Goal: Task Accomplishment & Management: Manage account settings

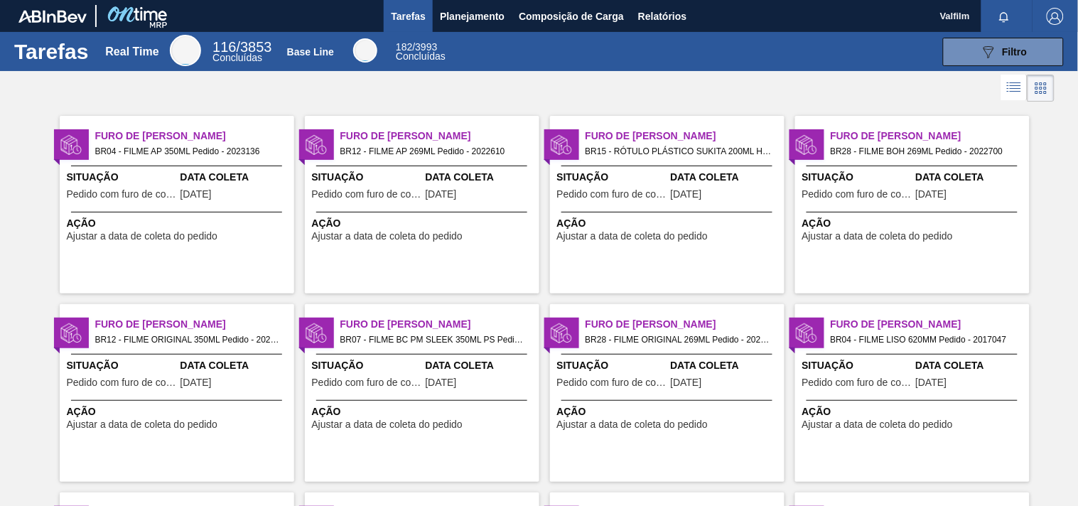
drag, startPoint x: 404, startPoint y: 124, endPoint x: 389, endPoint y: 31, distance: 95.0
click at [403, 124] on div "Furo de Coleta BR12 - FILME AP 269ML Pedido - 2022610 Situação Pedido com furo …" at bounding box center [422, 205] width 234 height 178
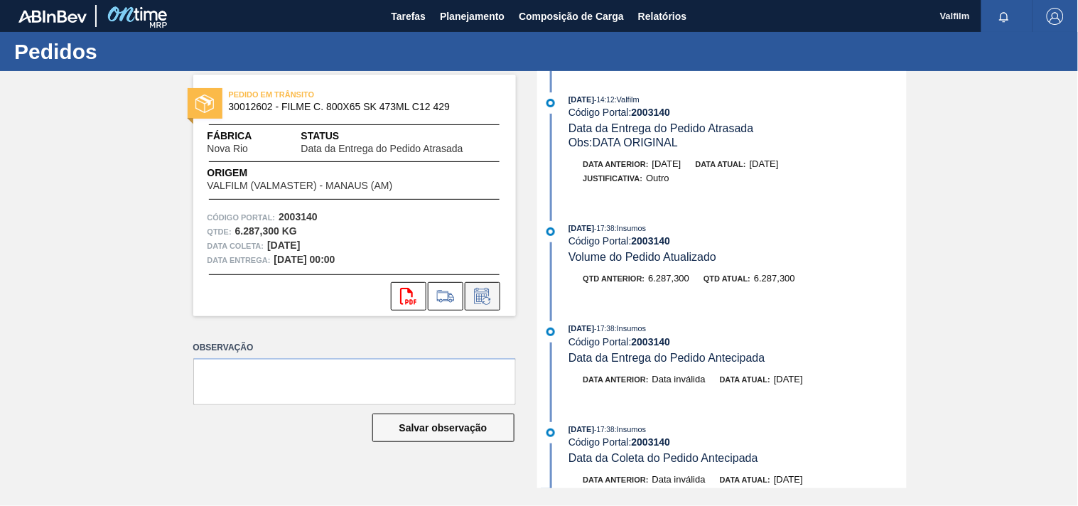
click at [472, 294] on icon at bounding box center [482, 296] width 23 height 17
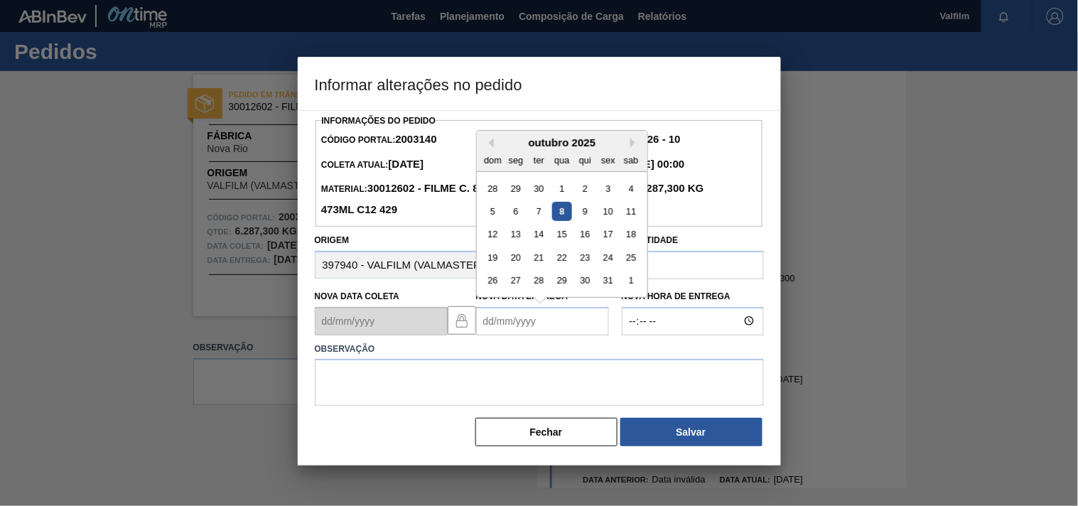
drag, startPoint x: 516, startPoint y: 327, endPoint x: 504, endPoint y: 328, distance: 12.1
click at [504, 328] on Entrega2003140 "Nova Data Entrega" at bounding box center [542, 321] width 133 height 28
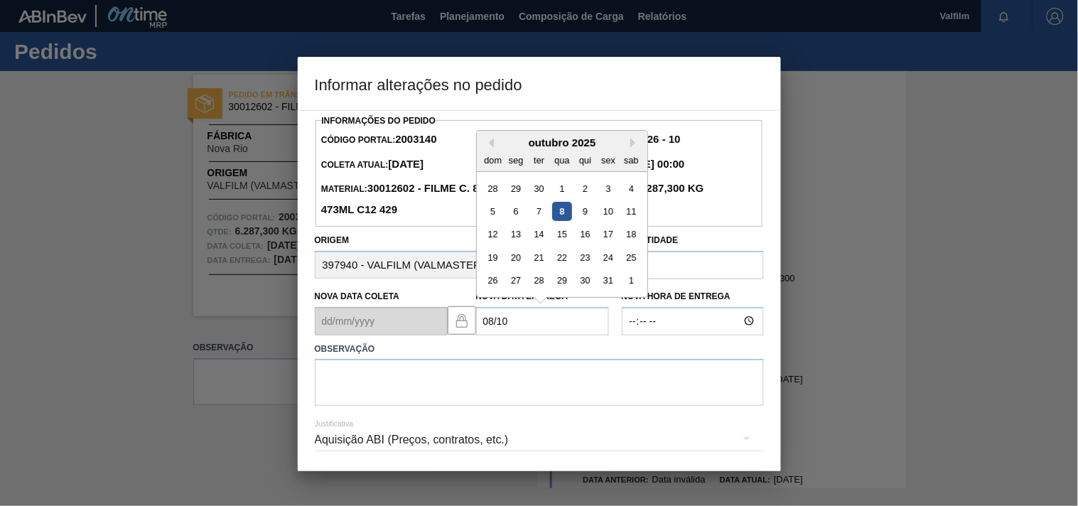
click at [562, 213] on div "8" at bounding box center [561, 211] width 19 height 19
type Entrega2003140 "[DATE]"
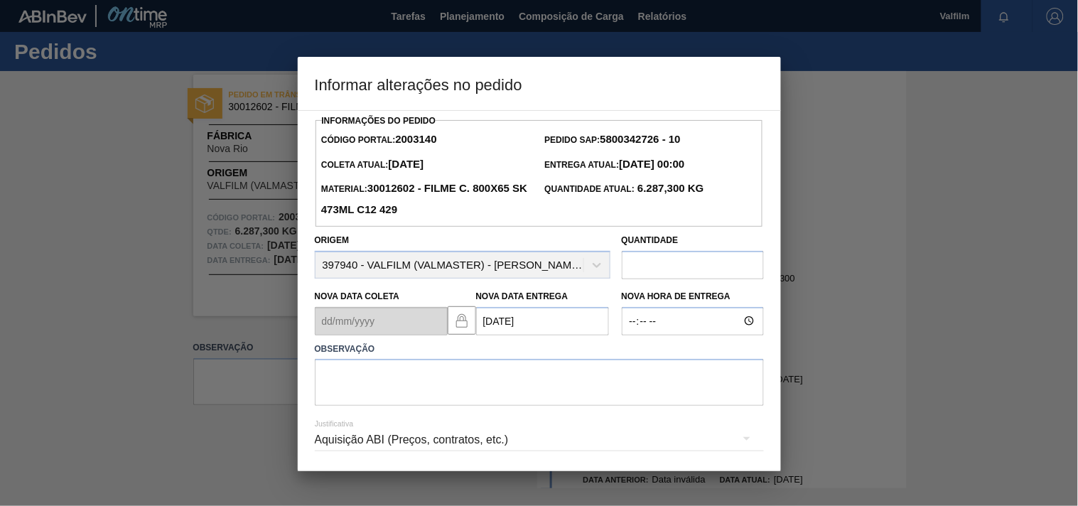
click at [337, 442] on div "Aquisição ABI (Preços, contratos, etc.)" at bounding box center [539, 440] width 449 height 40
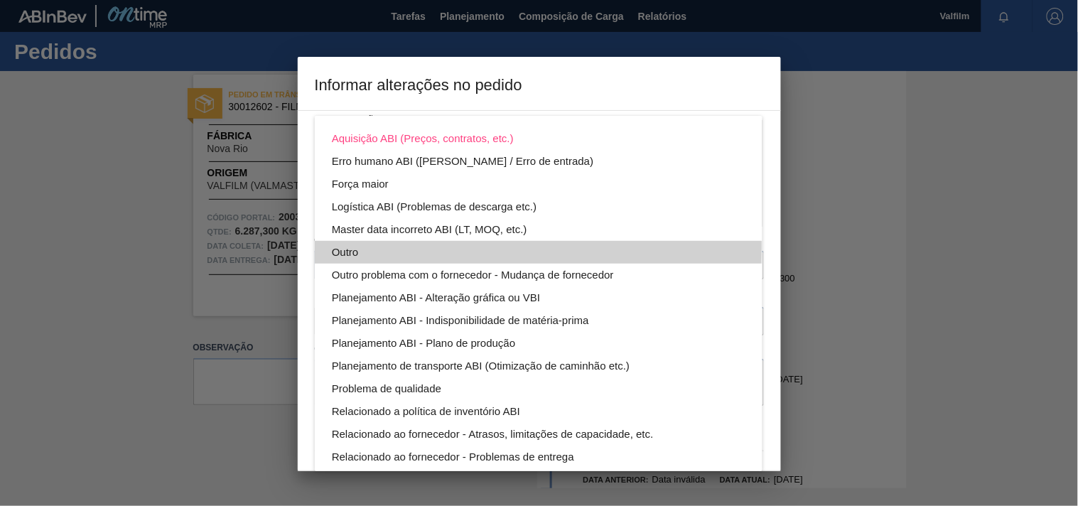
click at [348, 244] on div "Outro" at bounding box center [538, 252] width 413 height 23
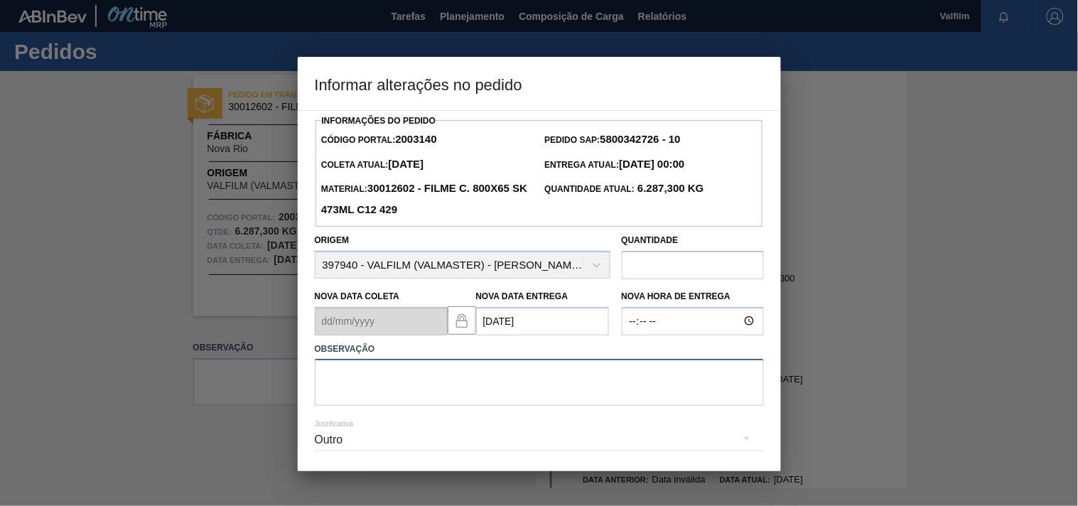
click at [350, 387] on textarea at bounding box center [539, 382] width 449 height 47
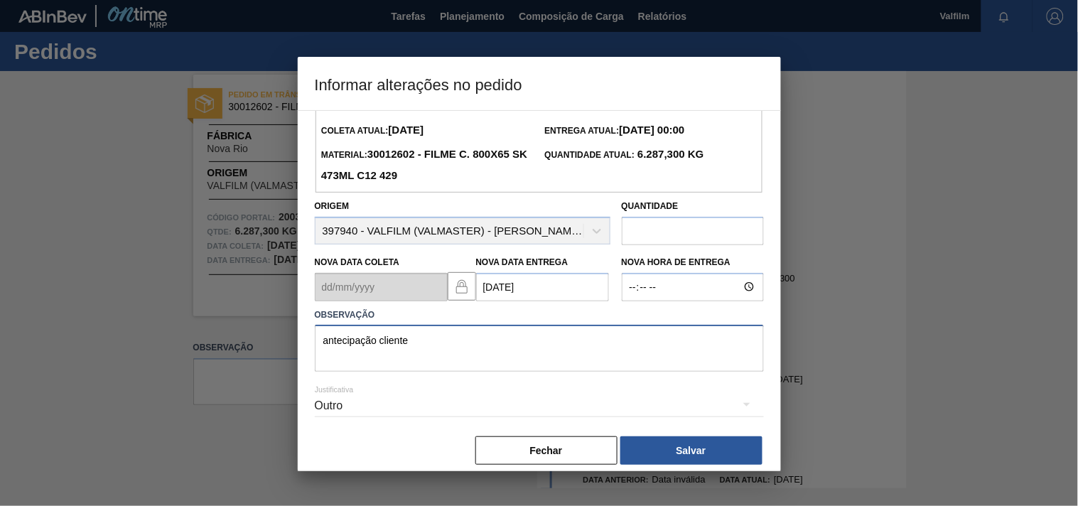
scroll to position [50, 0]
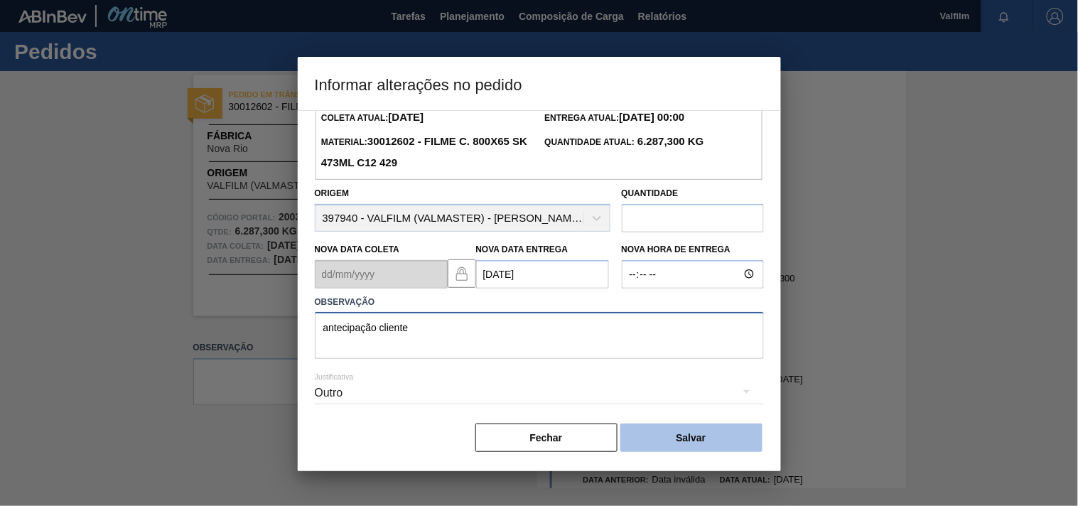
type textarea "antecipação cliente"
click at [700, 431] on button "Salvar" at bounding box center [691, 437] width 142 height 28
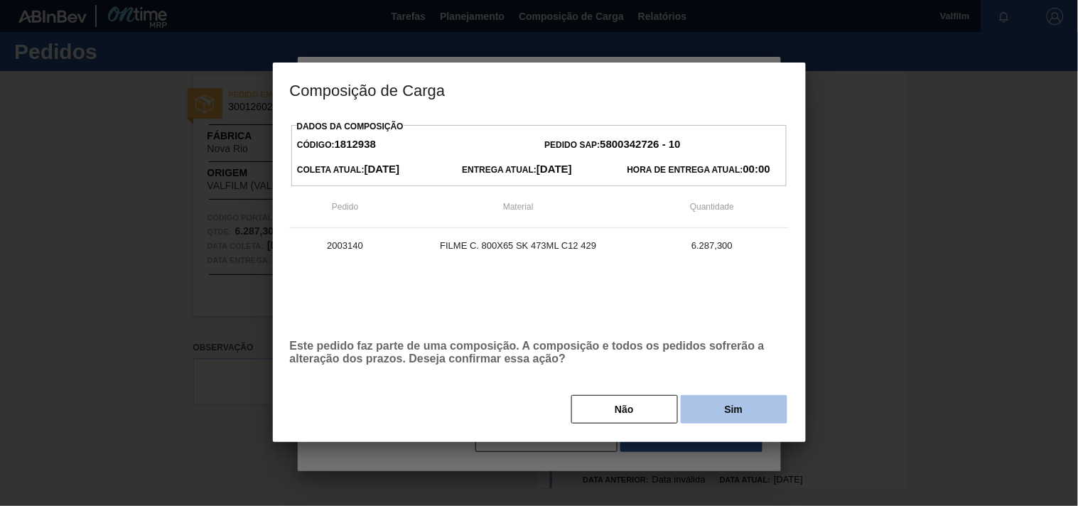
click at [761, 408] on button "Sim" at bounding box center [734, 409] width 107 height 28
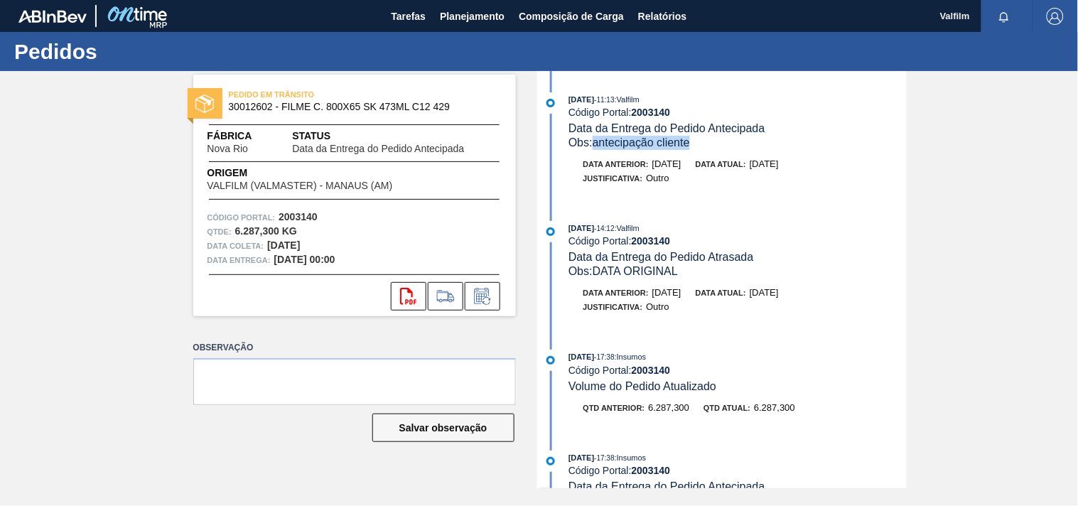
drag, startPoint x: 697, startPoint y: 144, endPoint x: 598, endPoint y: 144, distance: 98.7
click at [598, 144] on div "Obs: antecipação cliente" at bounding box center [736, 143] width 337 height 14
copy span "antecipação cliente"
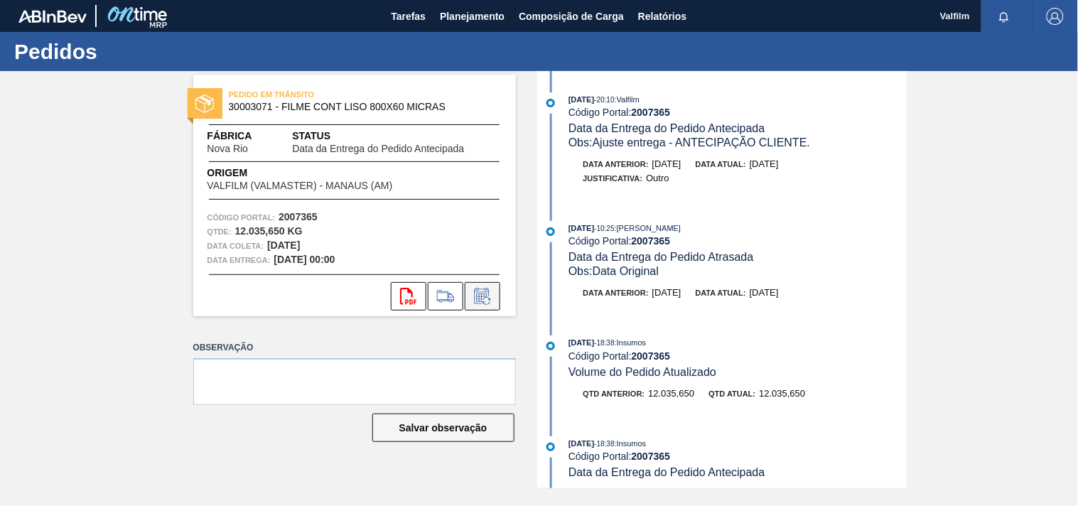
click at [477, 297] on icon at bounding box center [482, 296] width 23 height 17
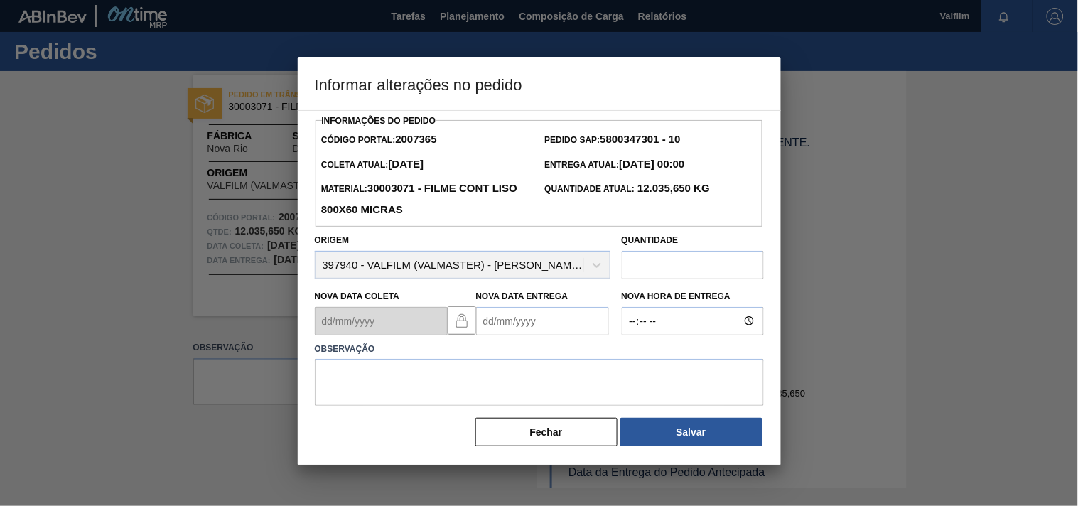
click at [478, 316] on Entrega2007365 "Nova Data Entrega" at bounding box center [542, 321] width 133 height 28
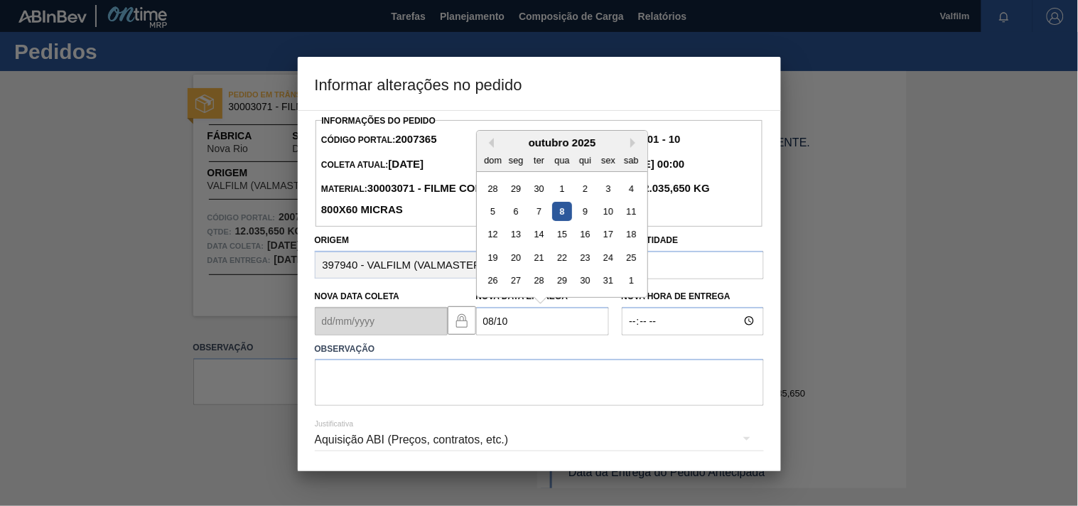
drag, startPoint x: 563, startPoint y: 222, endPoint x: 527, endPoint y: 260, distance: 52.3
click at [561, 221] on div "8" at bounding box center [561, 211] width 19 height 19
type Entrega2007365 "08/10/2025"
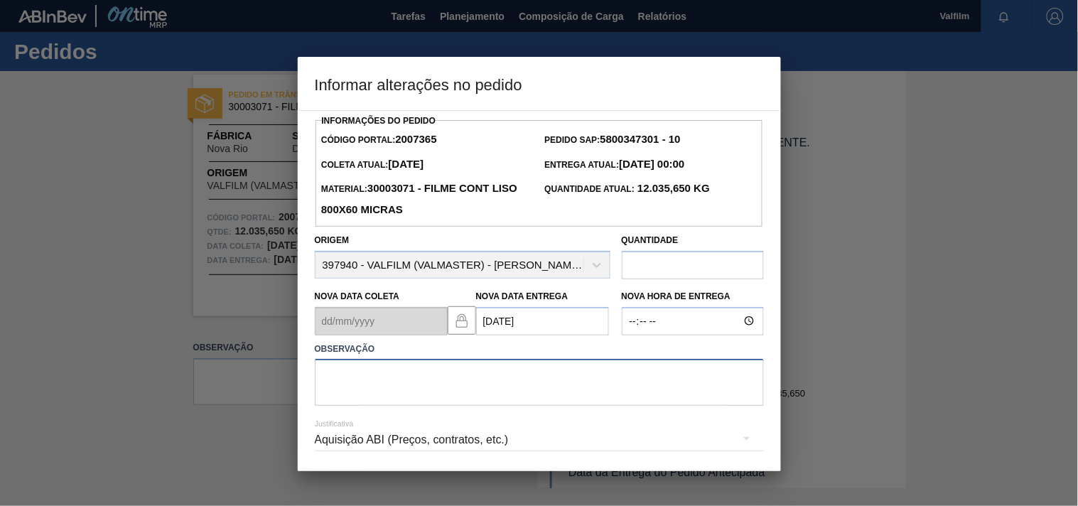
click at [354, 392] on textarea at bounding box center [539, 382] width 449 height 47
paste textarea "antecipação cliente"
type textarea "antecipação cliente, novamente."
click at [349, 450] on div "Aquisição ABI (Preços, contratos, etc.)" at bounding box center [539, 440] width 449 height 40
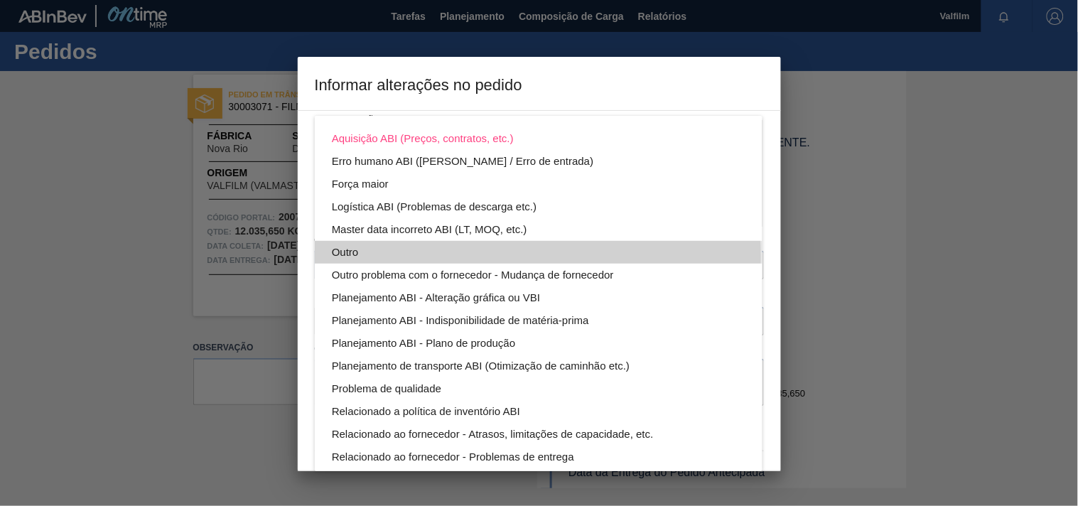
click at [352, 257] on div "Outro" at bounding box center [538, 252] width 413 height 23
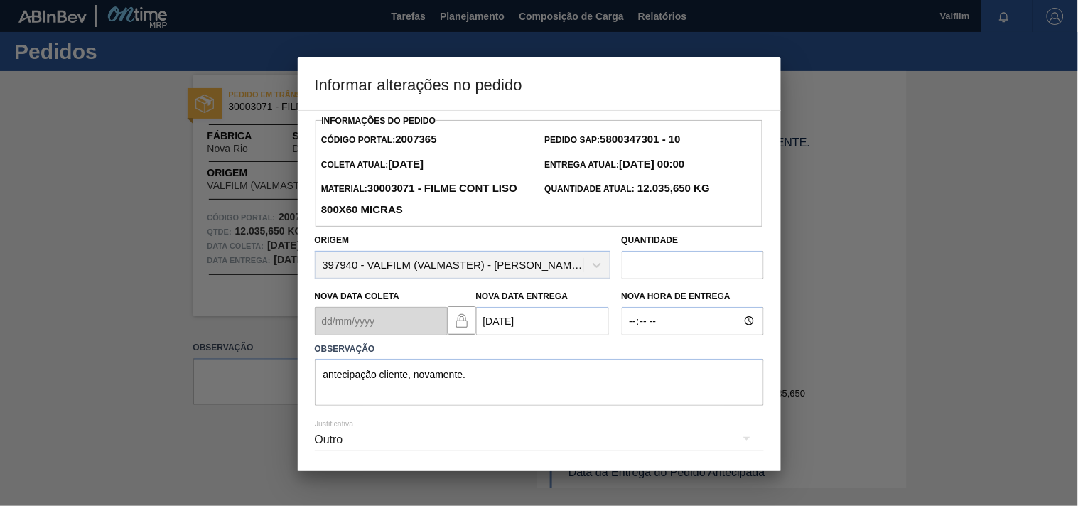
scroll to position [50, 0]
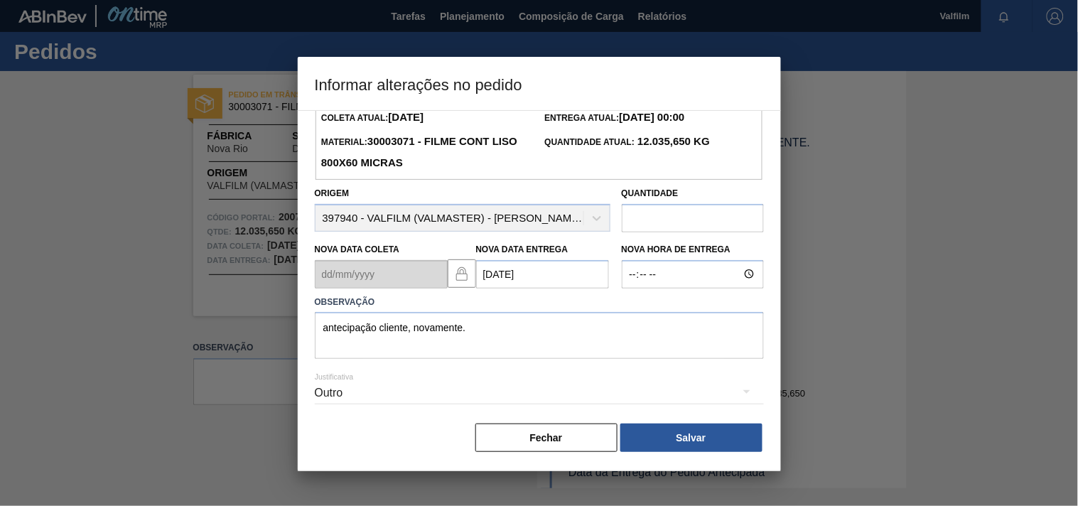
click at [699, 442] on button "Salvar" at bounding box center [691, 437] width 142 height 28
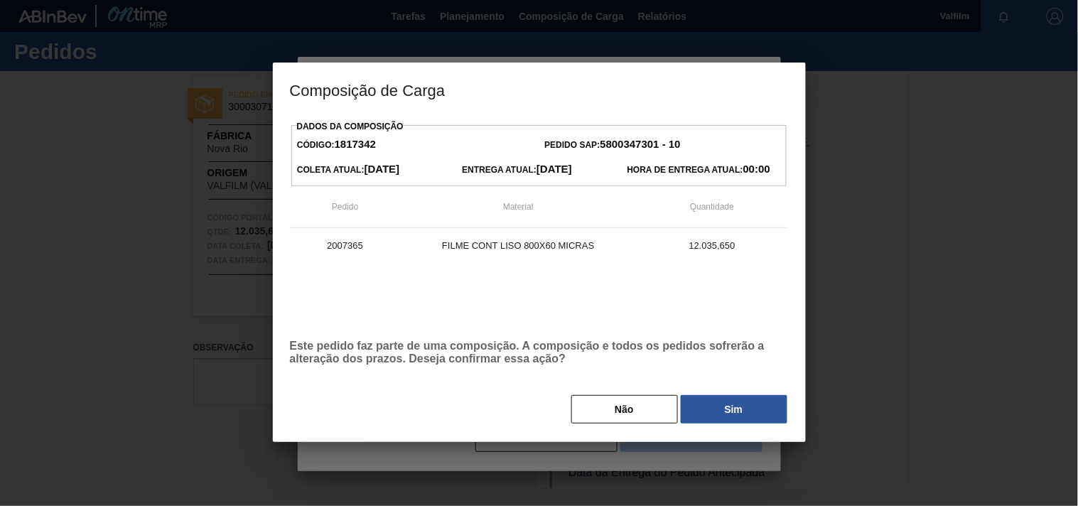
click at [715, 0] on body "Tarefas Planejamento Composição de Carga Relatórios Valfilm Marcar todas como l…" at bounding box center [539, 0] width 1078 height 0
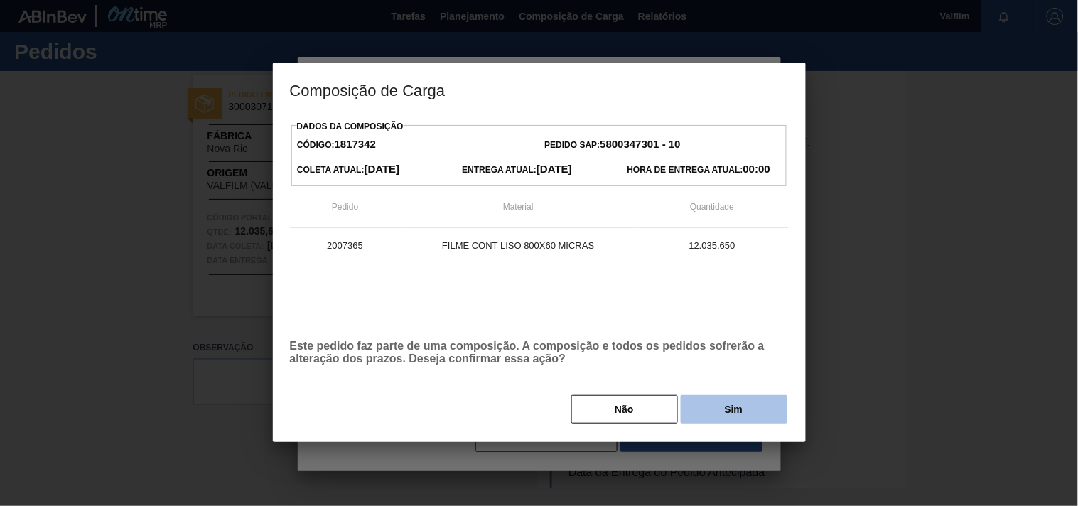
click at [720, 413] on button "Sim" at bounding box center [734, 409] width 107 height 28
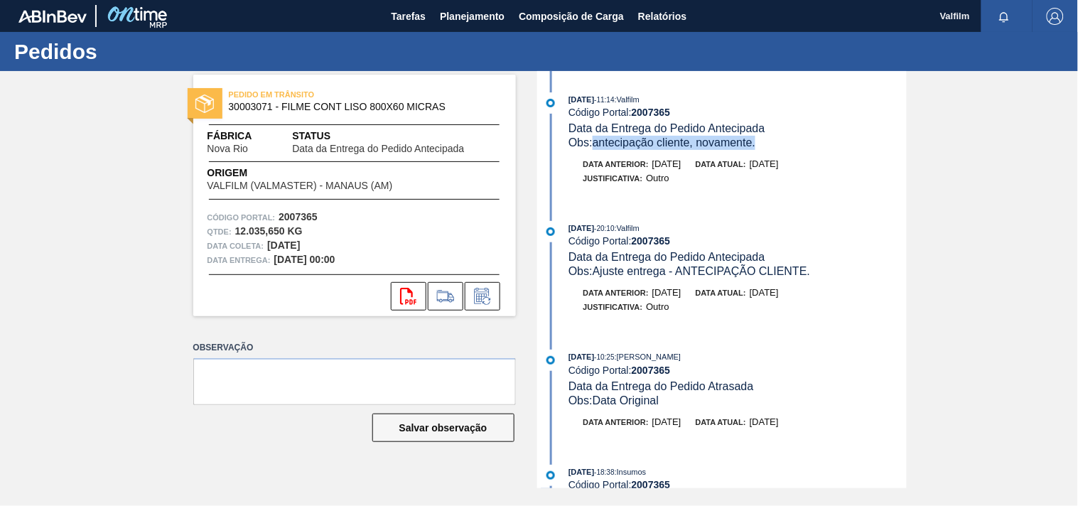
drag, startPoint x: 598, startPoint y: 146, endPoint x: 775, endPoint y: 149, distance: 176.9
click at [775, 149] on div "Obs: antecipação cliente, novamente." at bounding box center [736, 143] width 337 height 14
copy span "antecipação cliente, novamente."
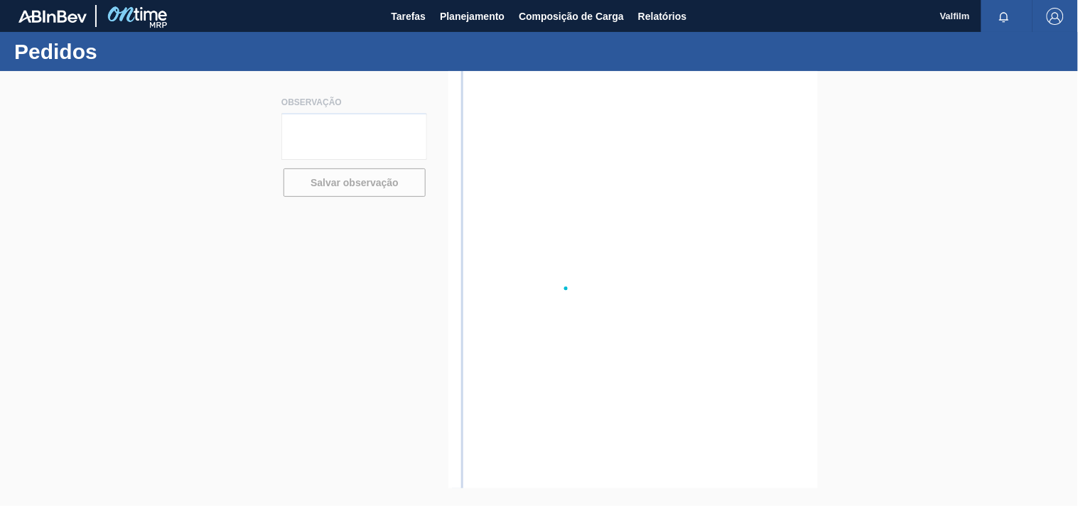
drag, startPoint x: 686, startPoint y: 272, endPoint x: 690, endPoint y: 265, distance: 8.3
click at [691, 266] on div at bounding box center [539, 288] width 1078 height 435
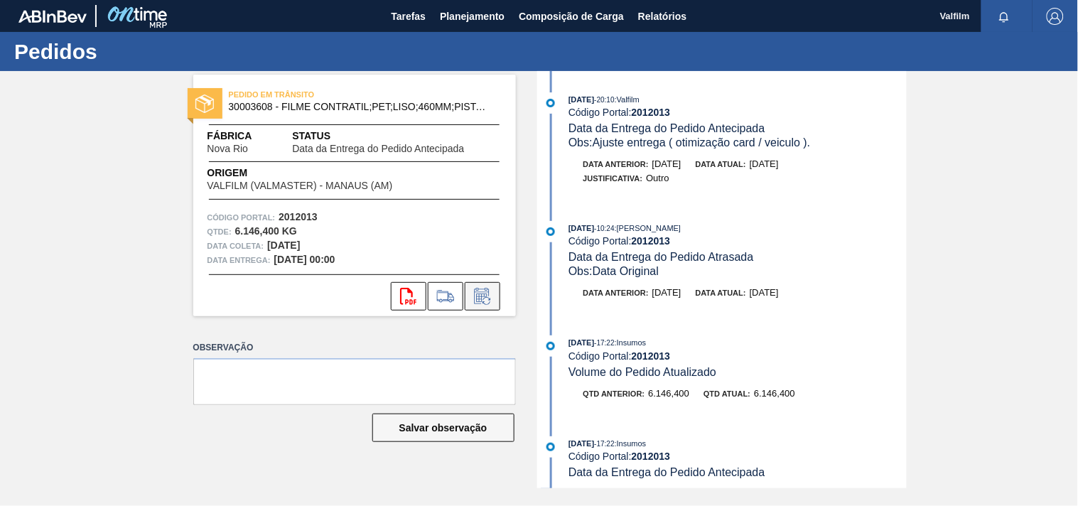
click at [485, 297] on icon at bounding box center [486, 301] width 8 height 8
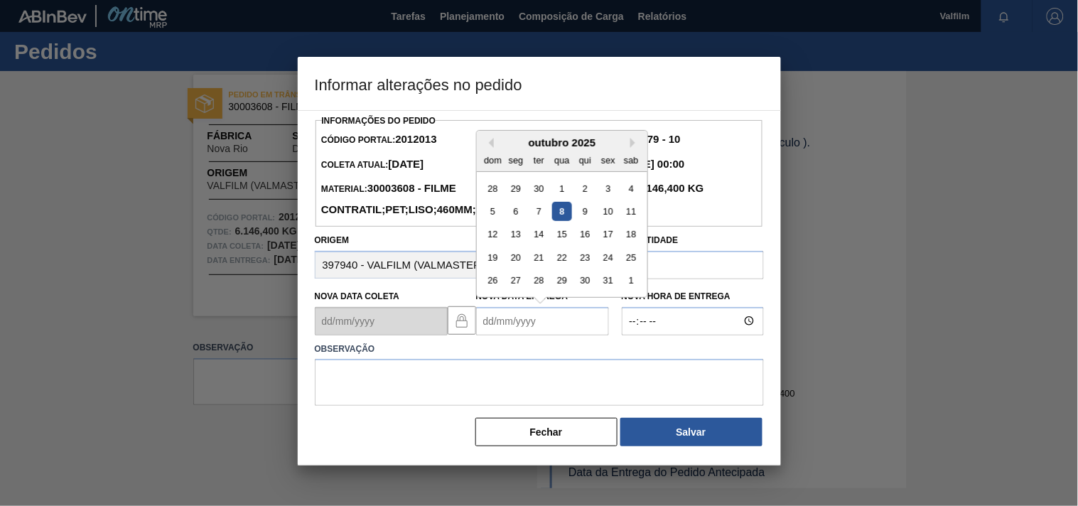
click at [500, 335] on Entrega2012013 "Nova Data Entrega" at bounding box center [542, 321] width 133 height 28
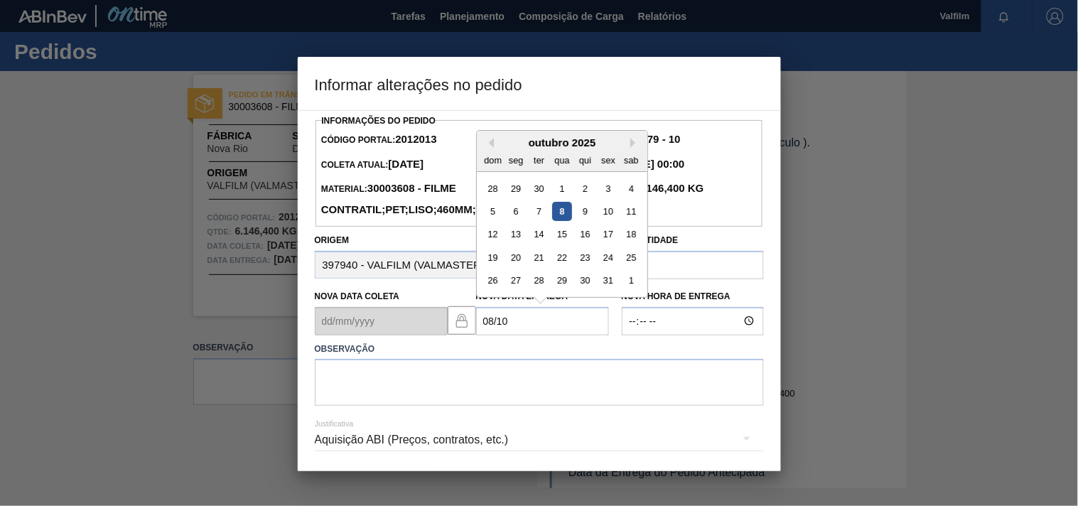
drag, startPoint x: 561, startPoint y: 234, endPoint x: 560, endPoint y: 242, distance: 7.9
click at [561, 221] on div "8" at bounding box center [561, 211] width 19 height 19
type Entrega2012013 "08/10/2025"
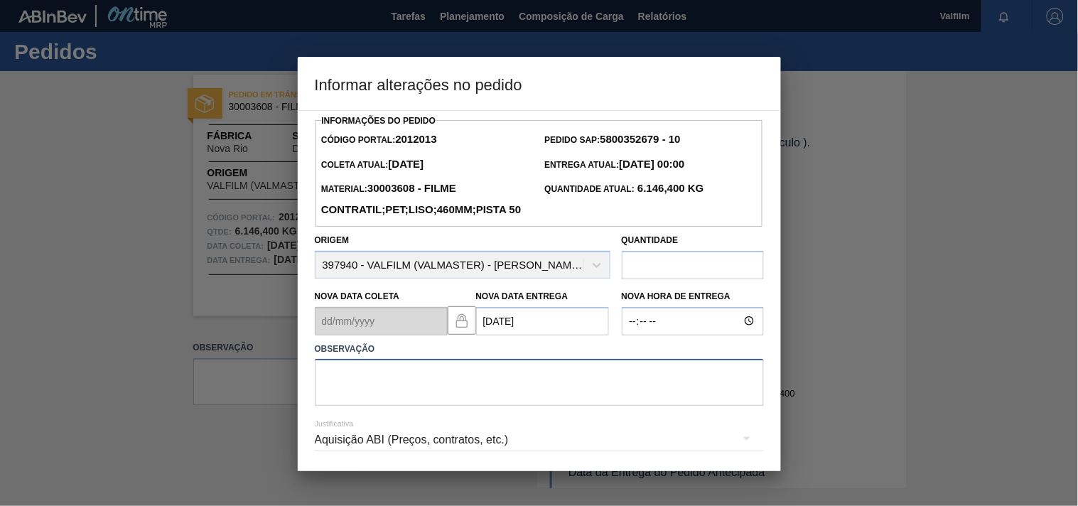
click at [342, 406] on textarea at bounding box center [539, 382] width 449 height 47
paste textarea "antecipação cliente, novamente."
type textarea "antecipação cliente"
click at [328, 460] on div "Aquisição ABI (Preços, contratos, etc.)" at bounding box center [539, 440] width 449 height 40
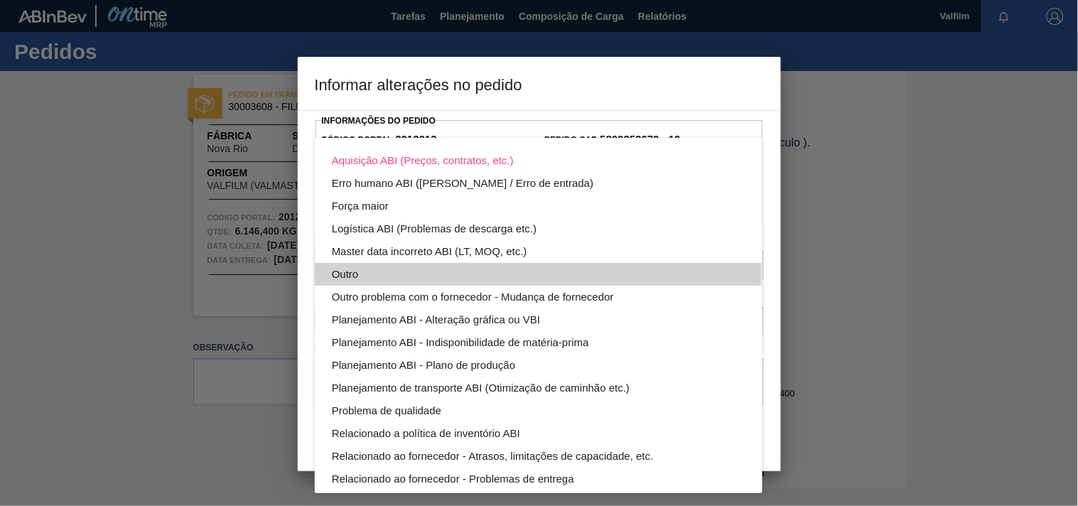
click at [344, 267] on div "Outro" at bounding box center [538, 274] width 413 height 23
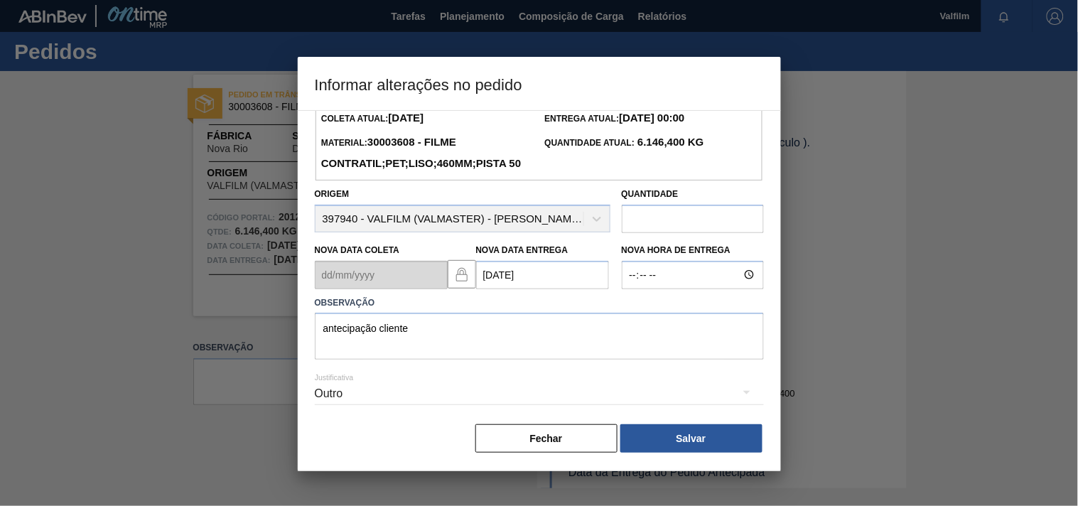
scroll to position [72, 0]
click at [662, 428] on button "Salvar" at bounding box center [691, 437] width 142 height 28
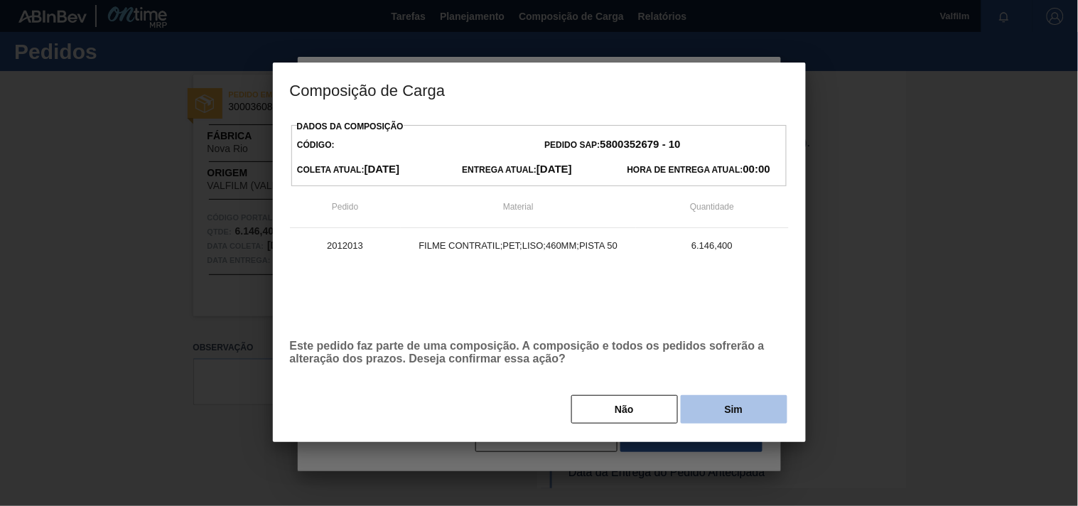
click at [730, 414] on button "Sim" at bounding box center [734, 409] width 107 height 28
